Goal: Transaction & Acquisition: Download file/media

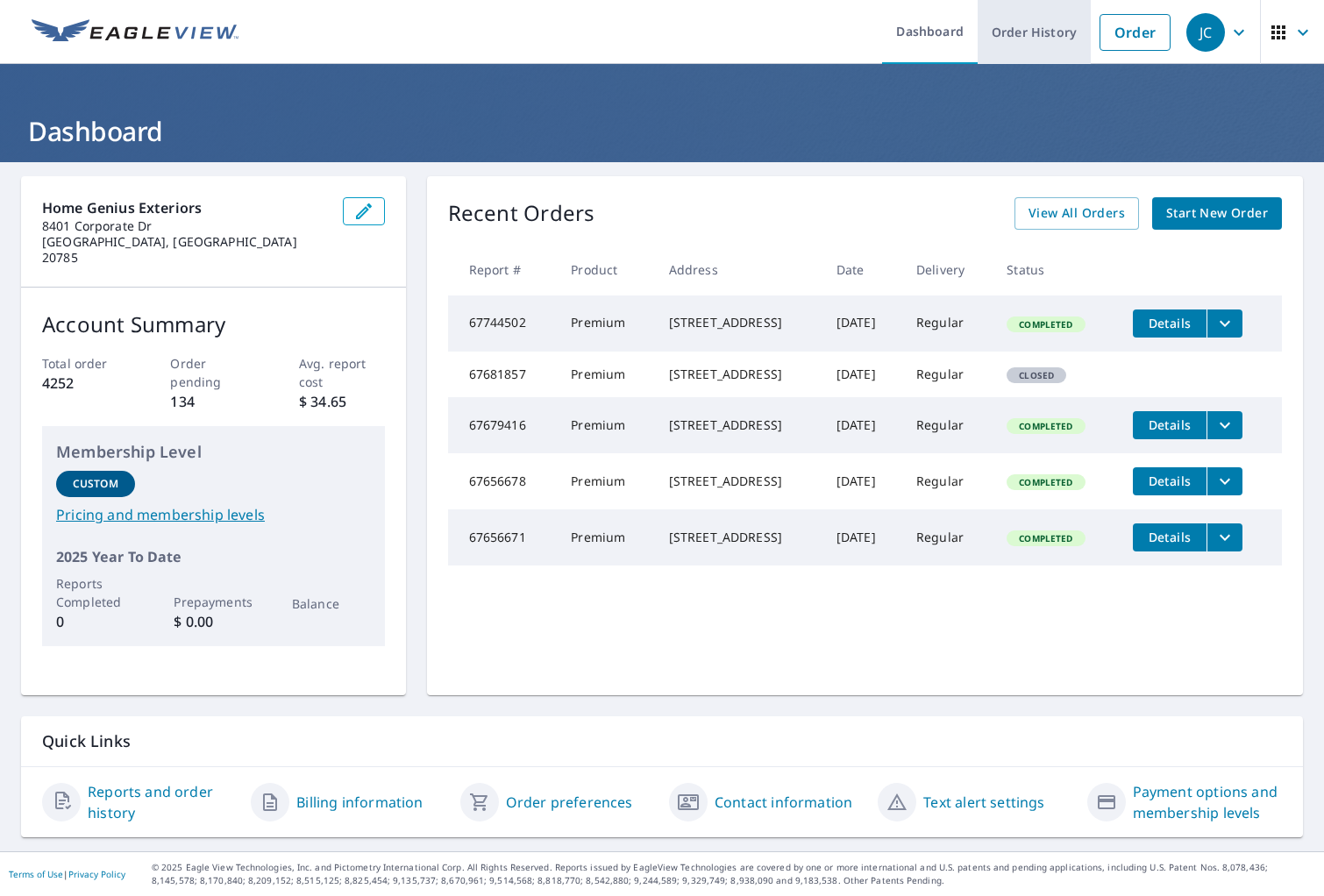
click at [1090, 53] on link "Order History" at bounding box center [1034, 32] width 113 height 64
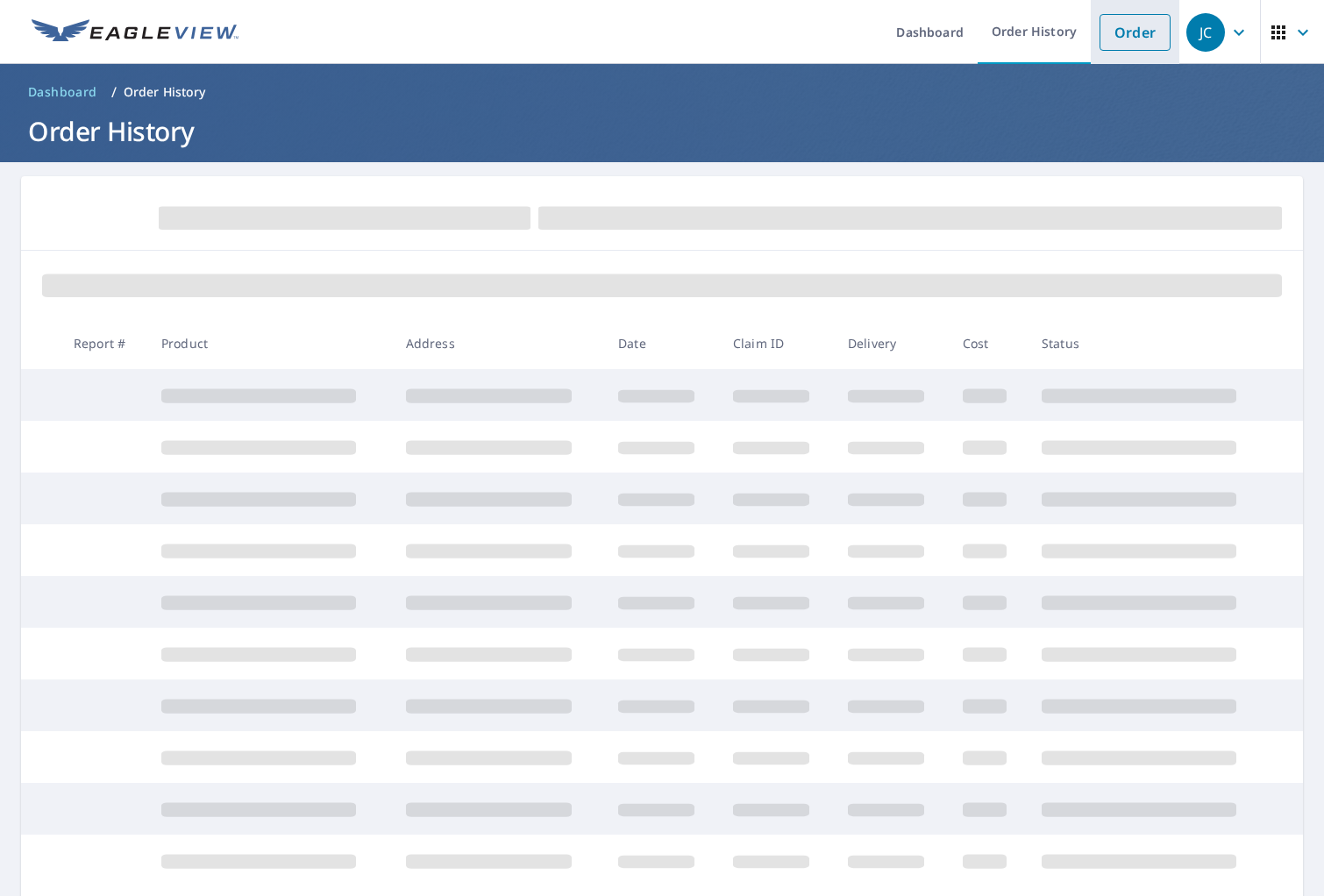
click at [1103, 39] on link "Order" at bounding box center [1135, 33] width 71 height 37
drag, startPoint x: 1147, startPoint y: 44, endPoint x: 1105, endPoint y: 44, distance: 42.0
click at [1147, 44] on link "Order" at bounding box center [1135, 33] width 71 height 37
click at [1101, 47] on link "Order" at bounding box center [1135, 33] width 71 height 37
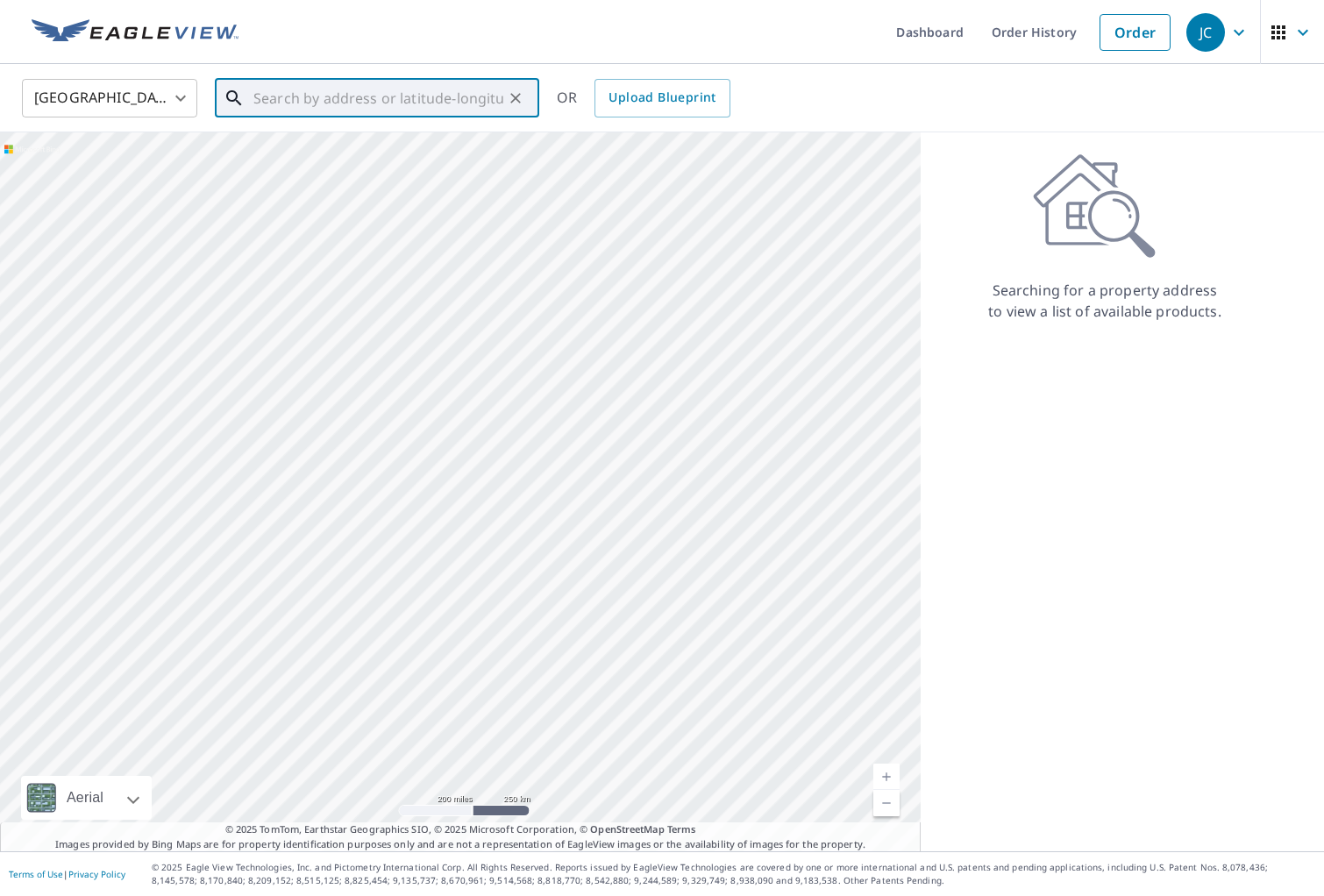
click at [283, 95] on input "text" at bounding box center [378, 97] width 250 height 49
paste input "[STREET_ADDRESS][PERSON_NAME]"
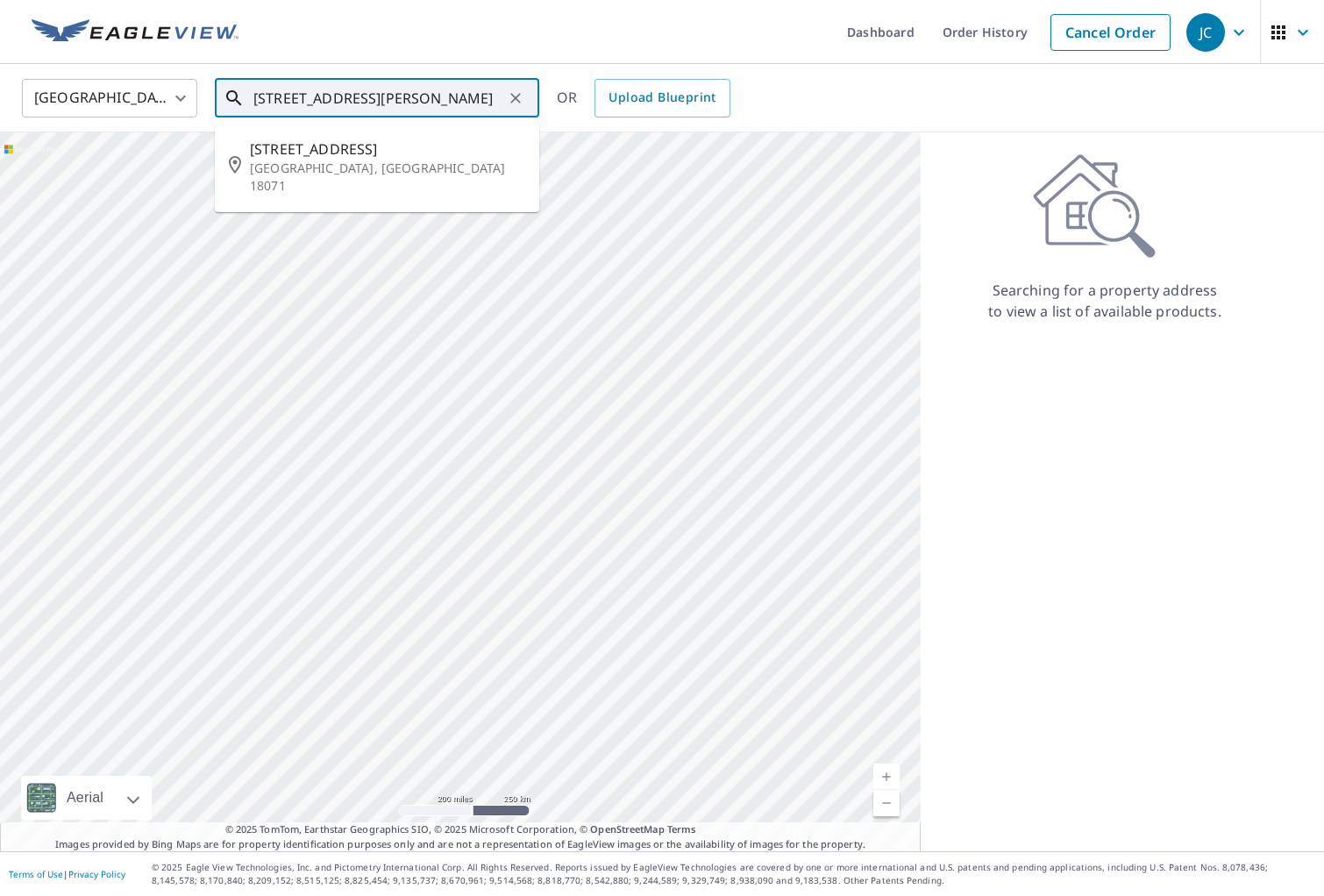
type input "[STREET_ADDRESS][PERSON_NAME]"
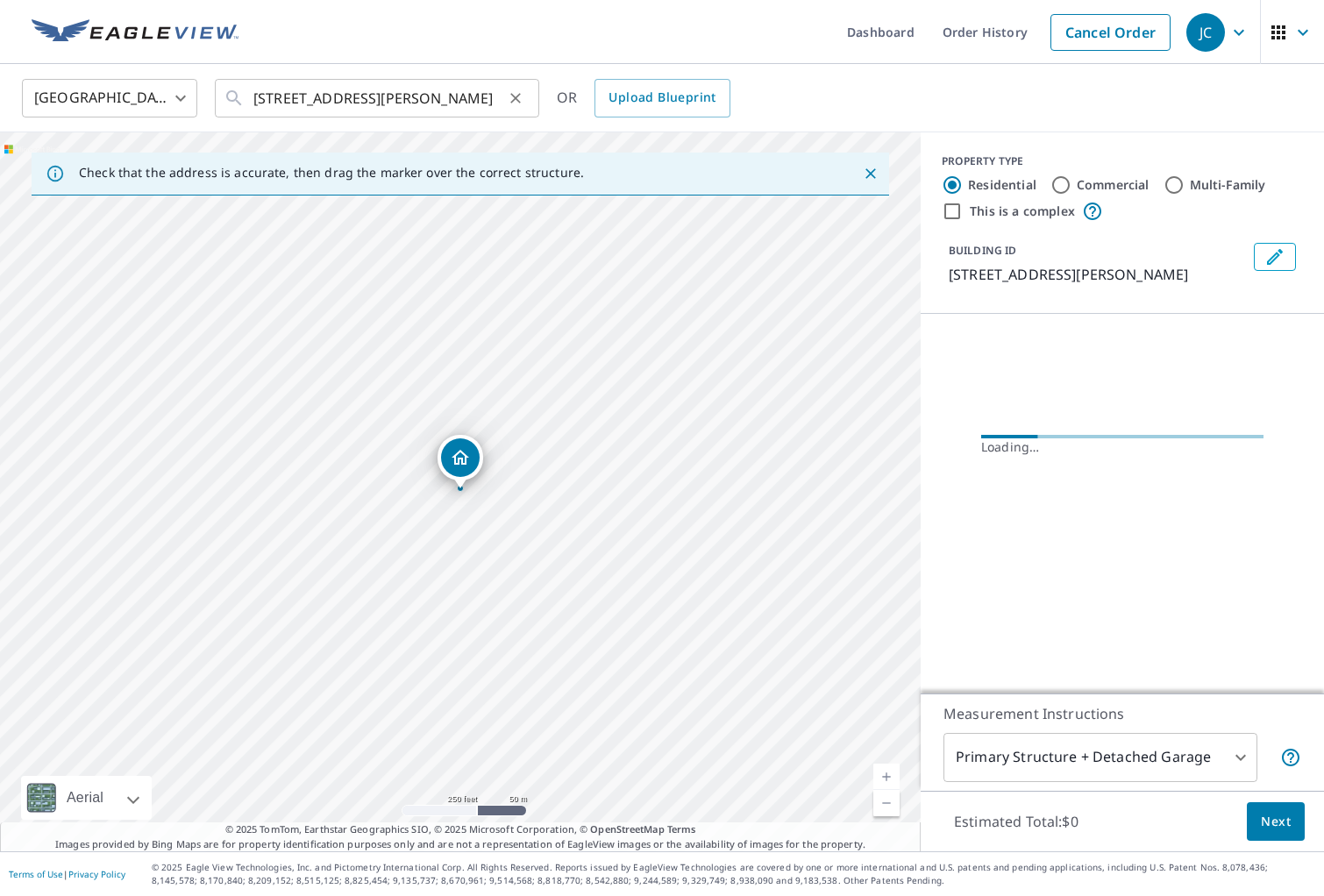
scroll to position [0, 0]
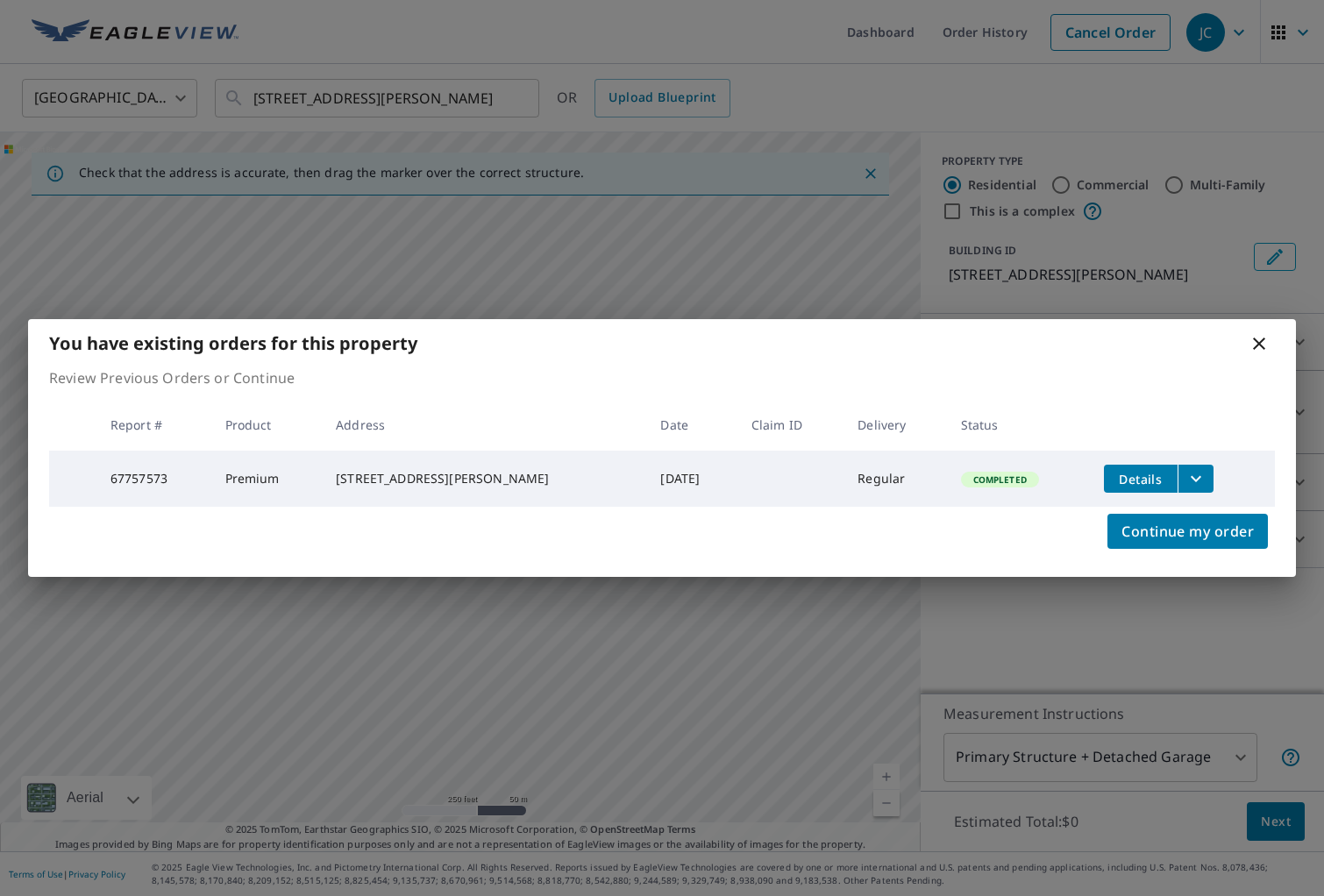
click at [1125, 471] on span "Details" at bounding box center [1141, 479] width 53 height 16
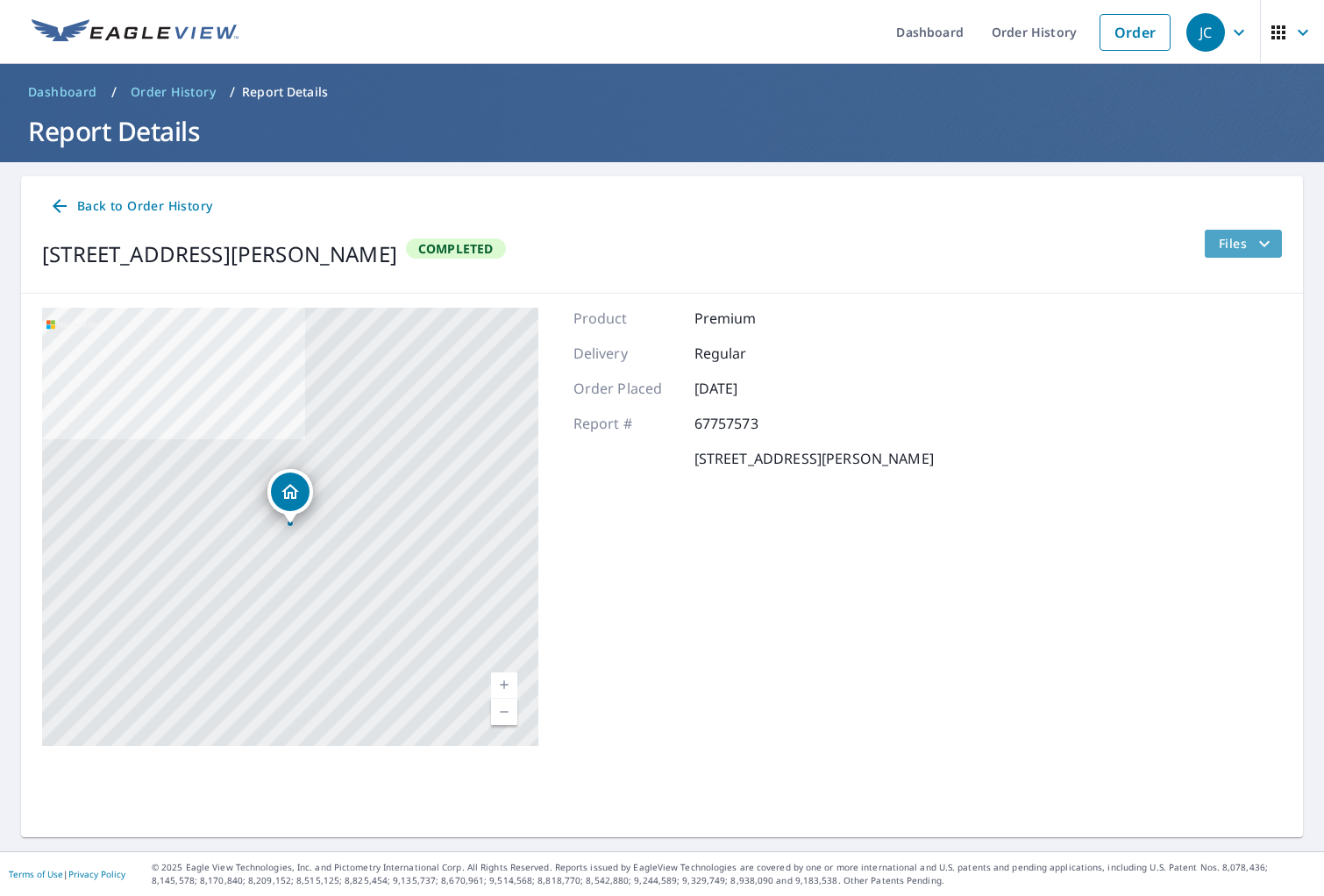
click at [1241, 248] on span "Files" at bounding box center [1247, 244] width 56 height 21
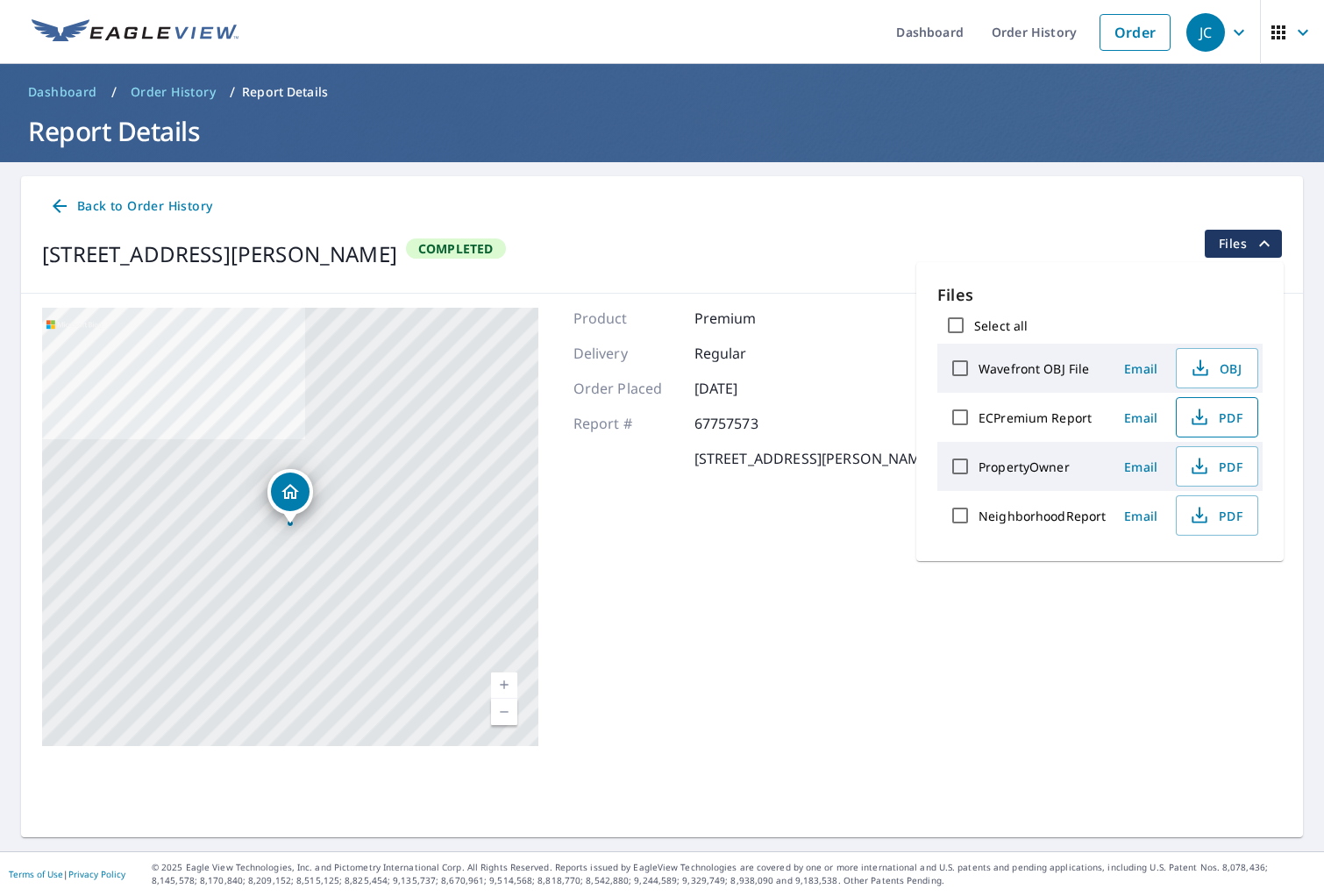
click at [1212, 416] on span "PDF" at bounding box center [1215, 417] width 56 height 21
